Goal: Transaction & Acquisition: Download file/media

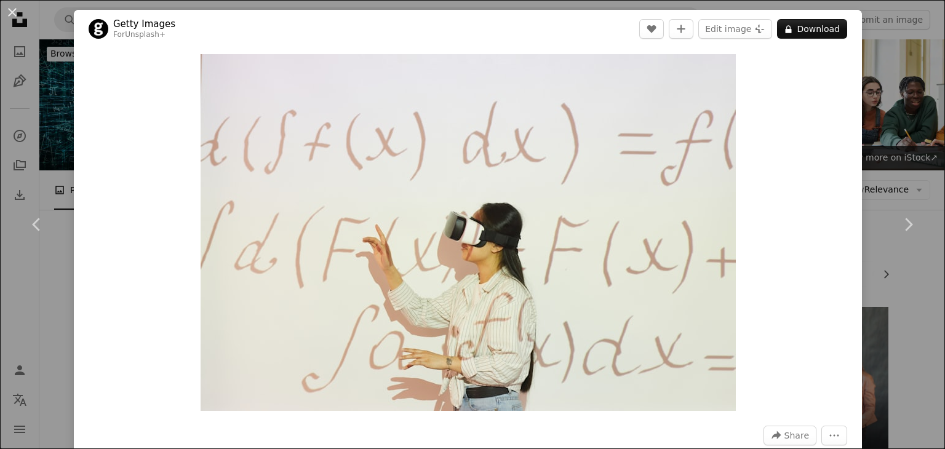
scroll to position [5273, 0]
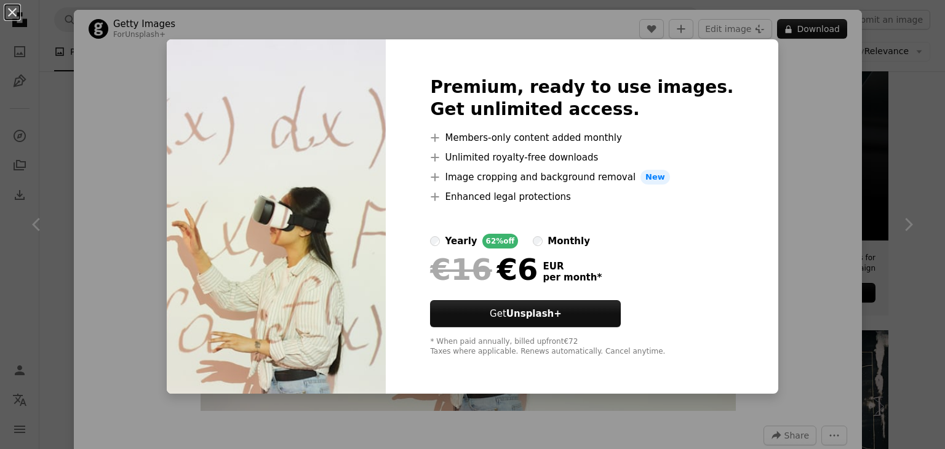
click at [806, 109] on div "An X shape Premium, ready to use images. Get unlimited access. A plus sign Memb…" at bounding box center [472, 224] width 945 height 449
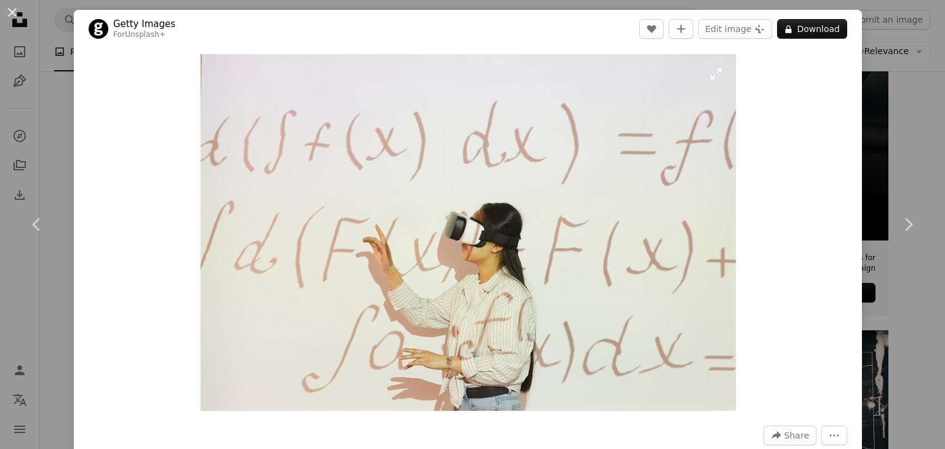
click at [712, 79] on img "Zoom in on this image" at bounding box center [468, 232] width 535 height 357
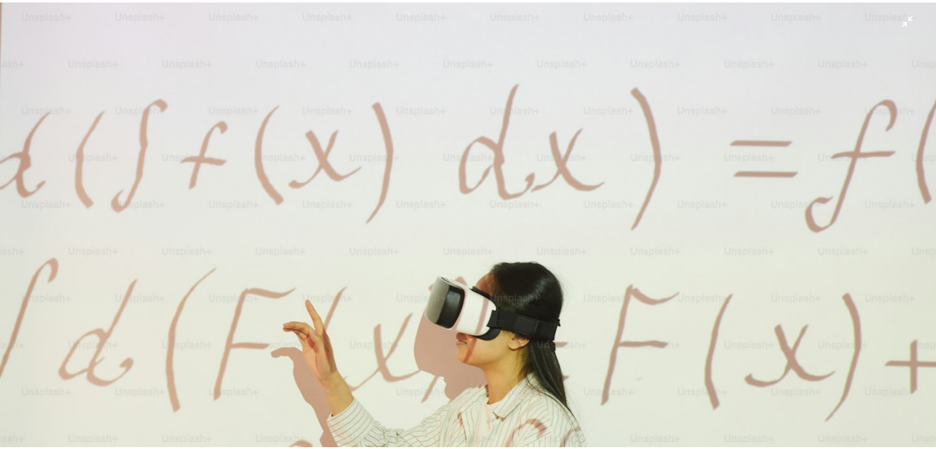
scroll to position [84, 0]
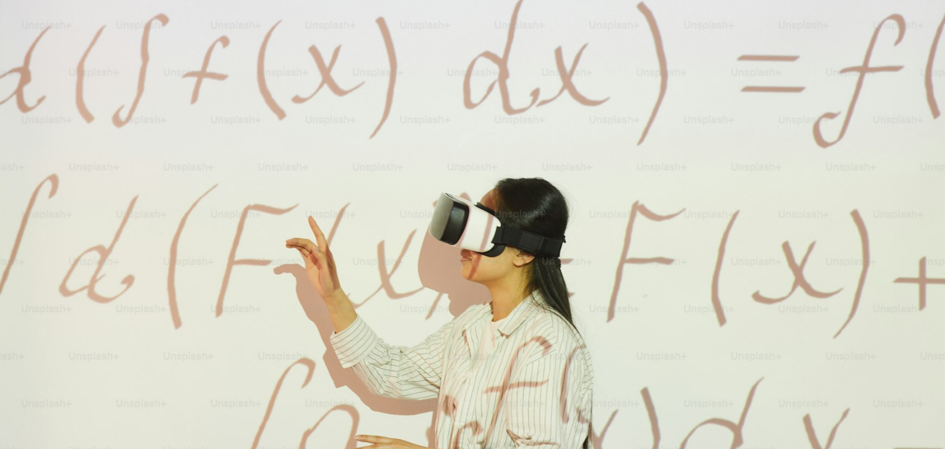
drag, startPoint x: 550, startPoint y: 159, endPoint x: 830, endPoint y: 106, distance: 285.3
click at [830, 106] on img "Zoom out on this image" at bounding box center [472, 230] width 946 height 630
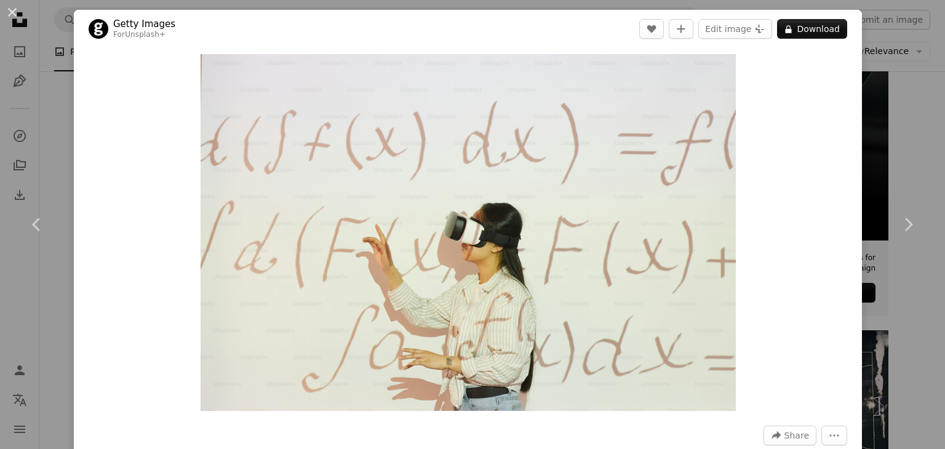
click at [883, 44] on div "An X shape Chevron left Chevron right Getty Images For Unsplash+ A heart A plus…" at bounding box center [472, 224] width 945 height 449
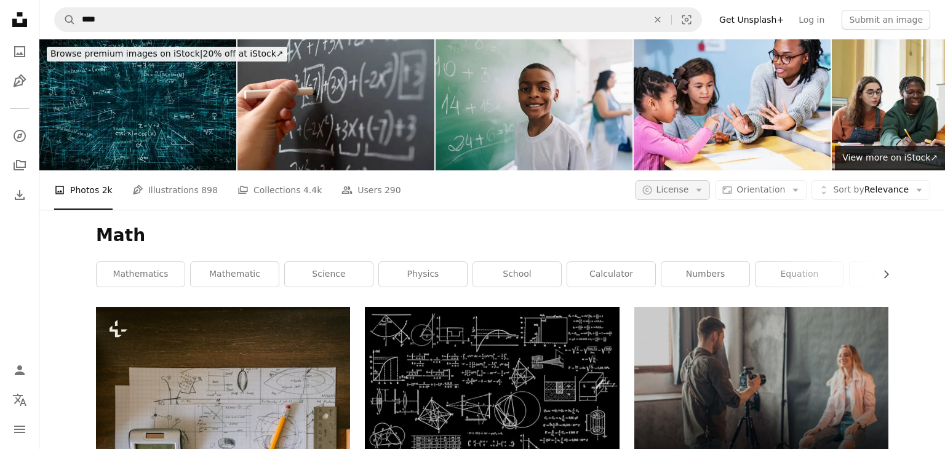
click at [667, 185] on span "License" at bounding box center [672, 190] width 33 height 10
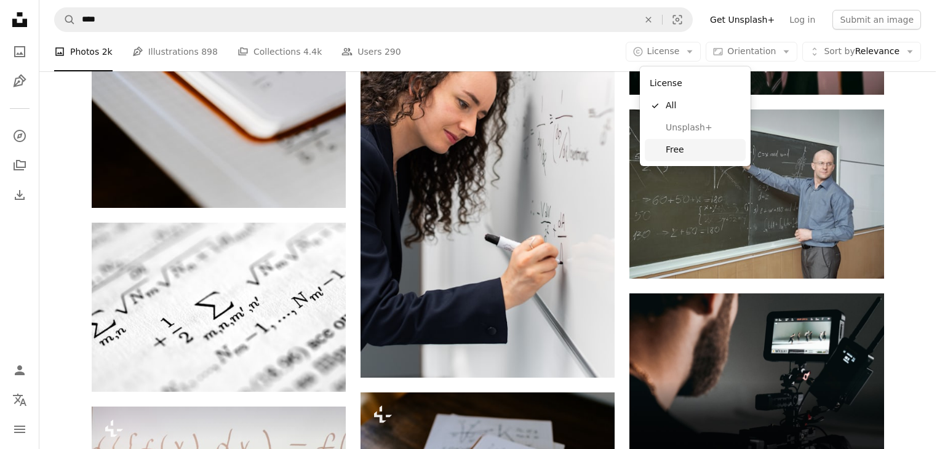
click at [703, 151] on span "Free" at bounding box center [703, 150] width 75 height 12
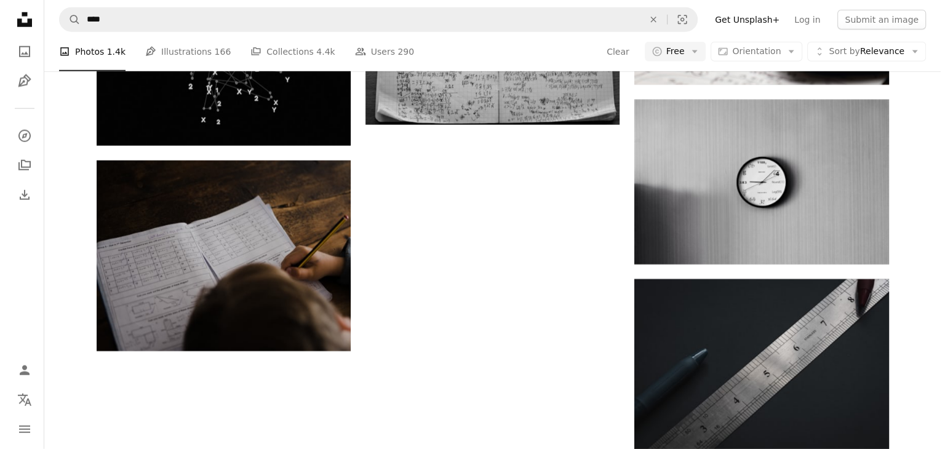
scroll to position [431, 0]
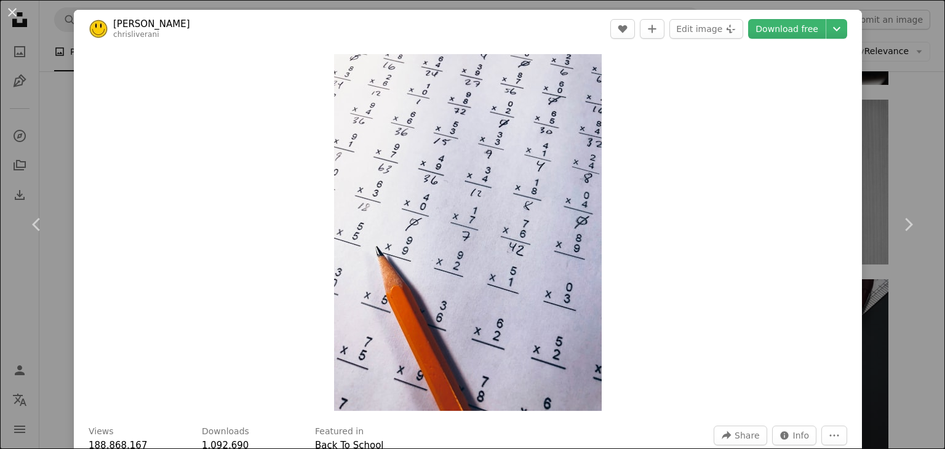
click at [901, 87] on div "An X shape Chevron left Chevron right [PERSON_NAME] chrisliverani A heart A plu…" at bounding box center [472, 224] width 945 height 449
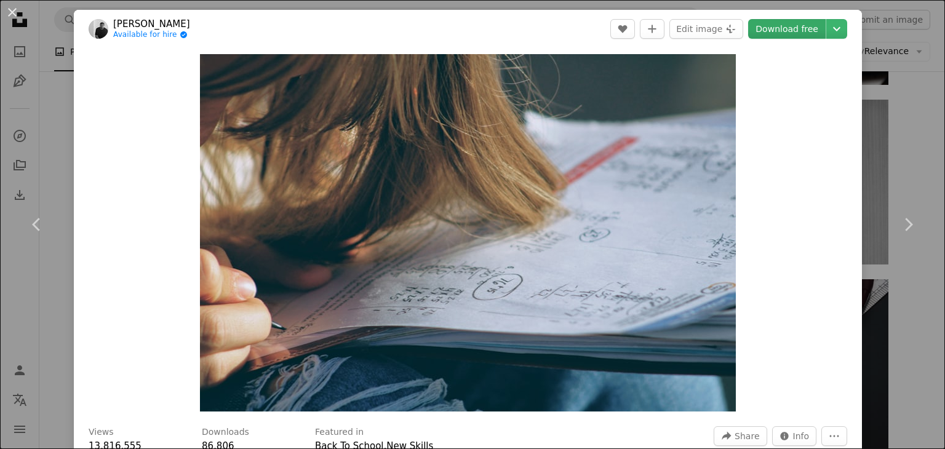
click at [800, 31] on link "Download free" at bounding box center [787, 29] width 78 height 20
